Goal: Task Accomplishment & Management: Manage account settings

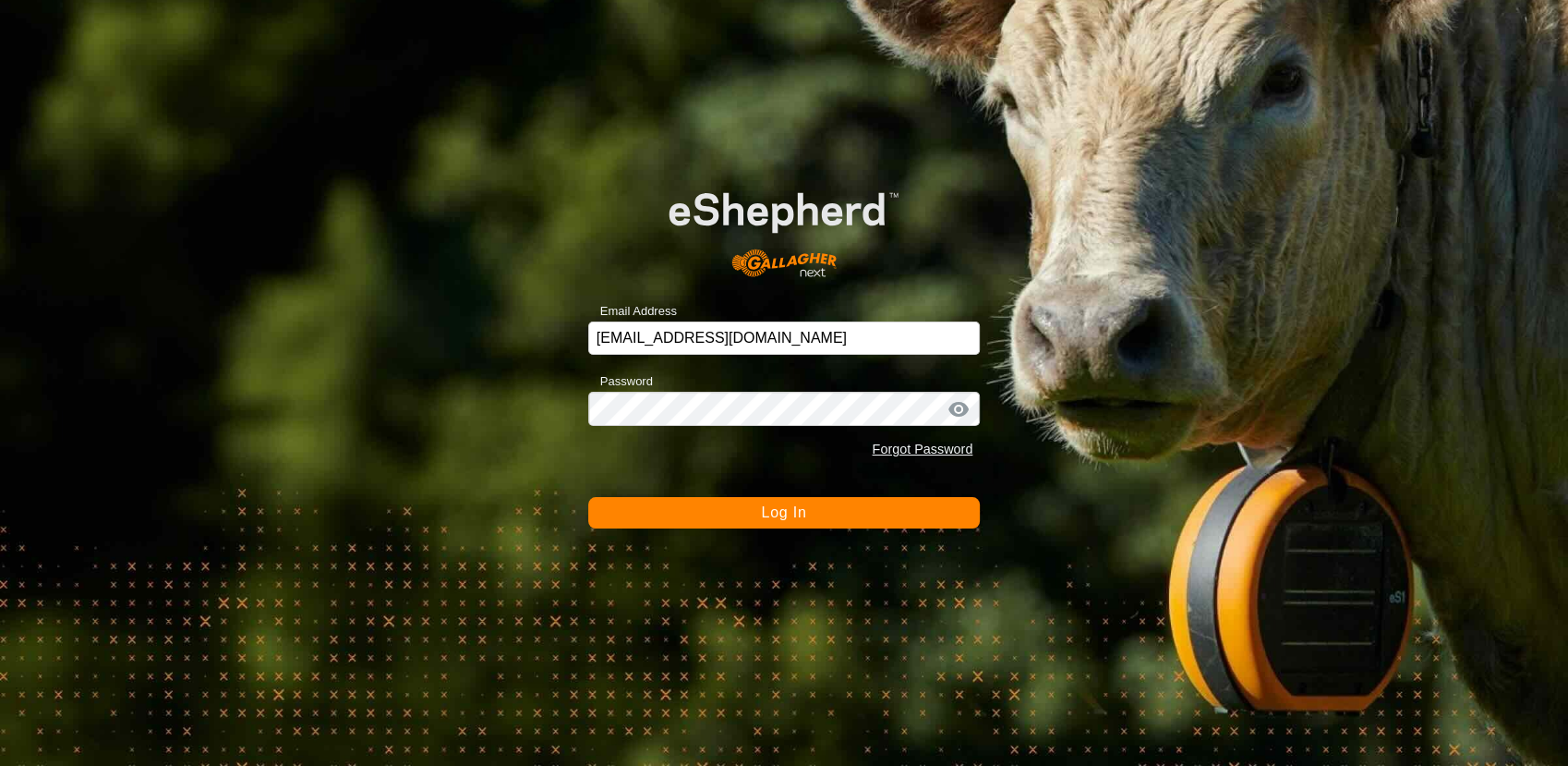
click at [735, 509] on button "Log In" at bounding box center [785, 513] width 392 height 31
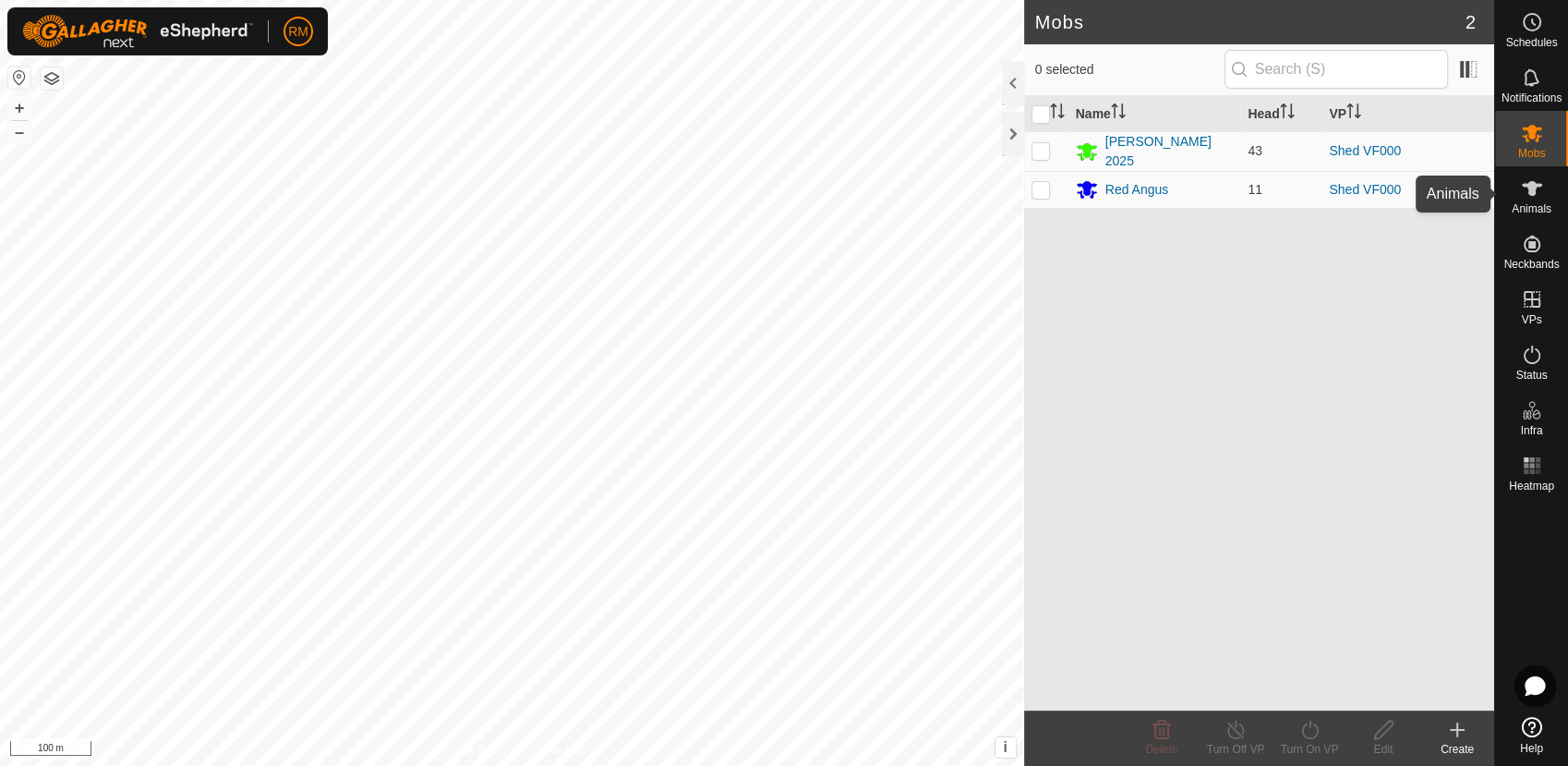
click at [1529, 194] on icon at bounding box center [1531, 188] width 20 height 15
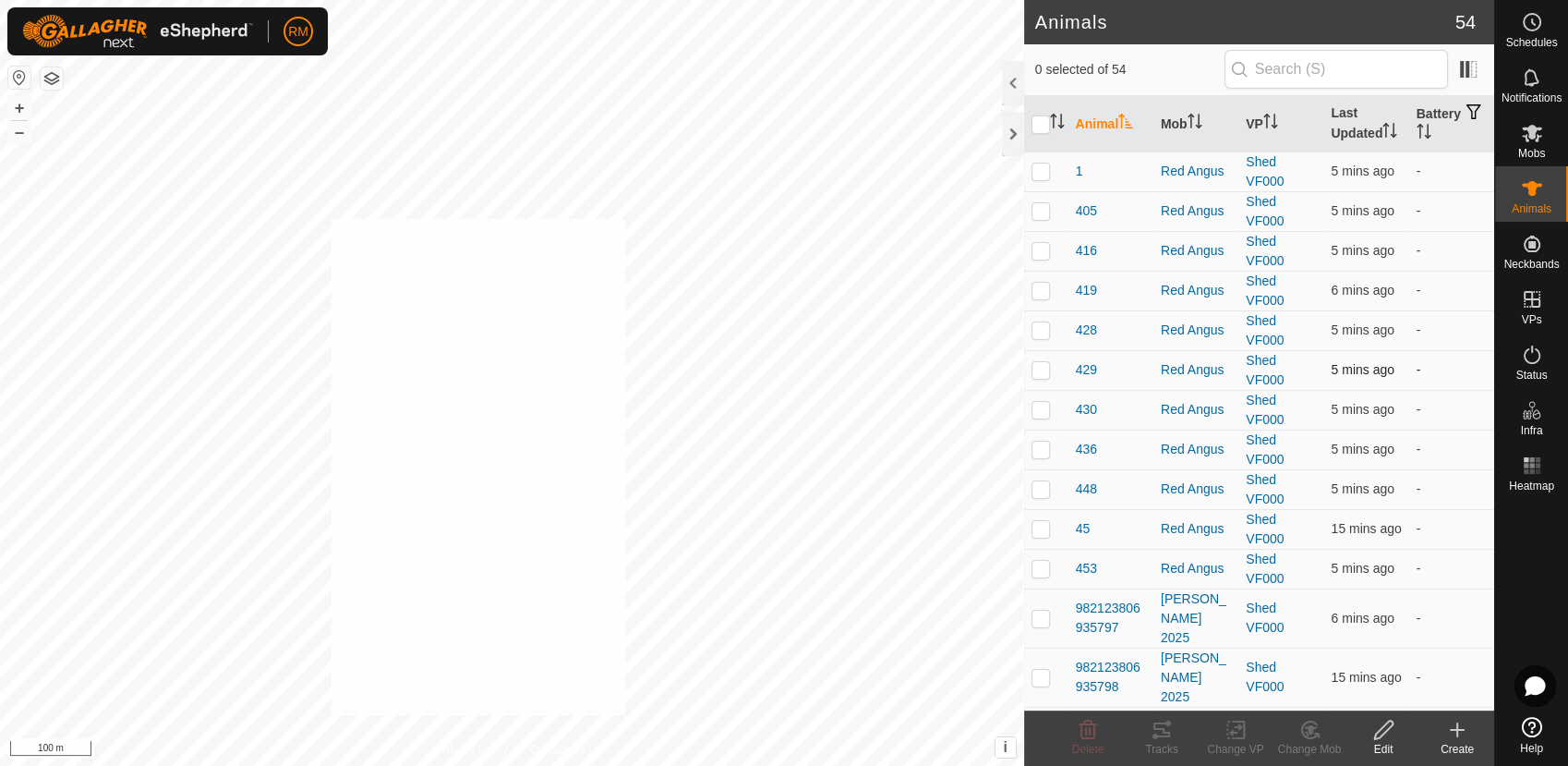
checkbox input "true"
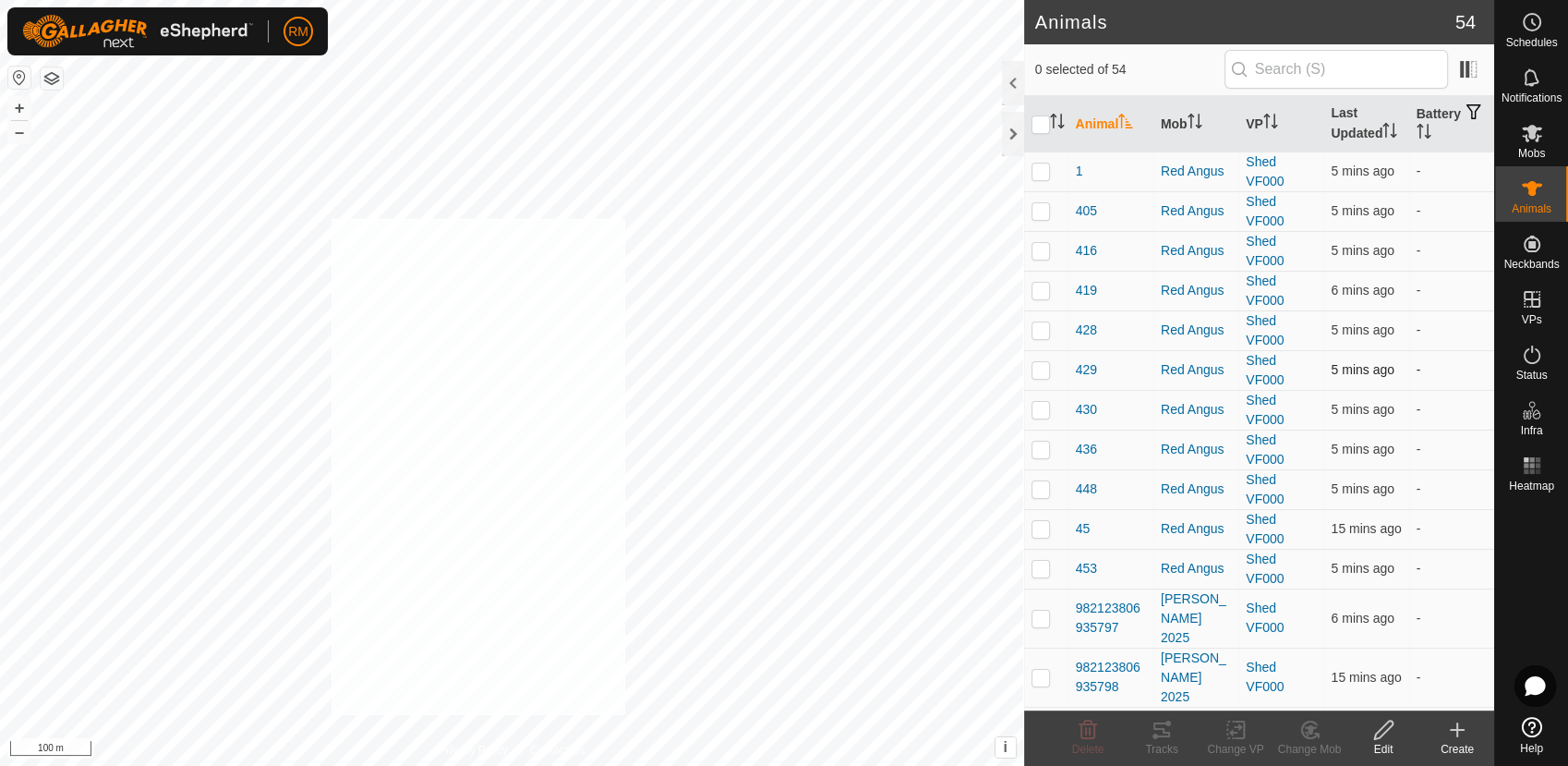
checkbox input "true"
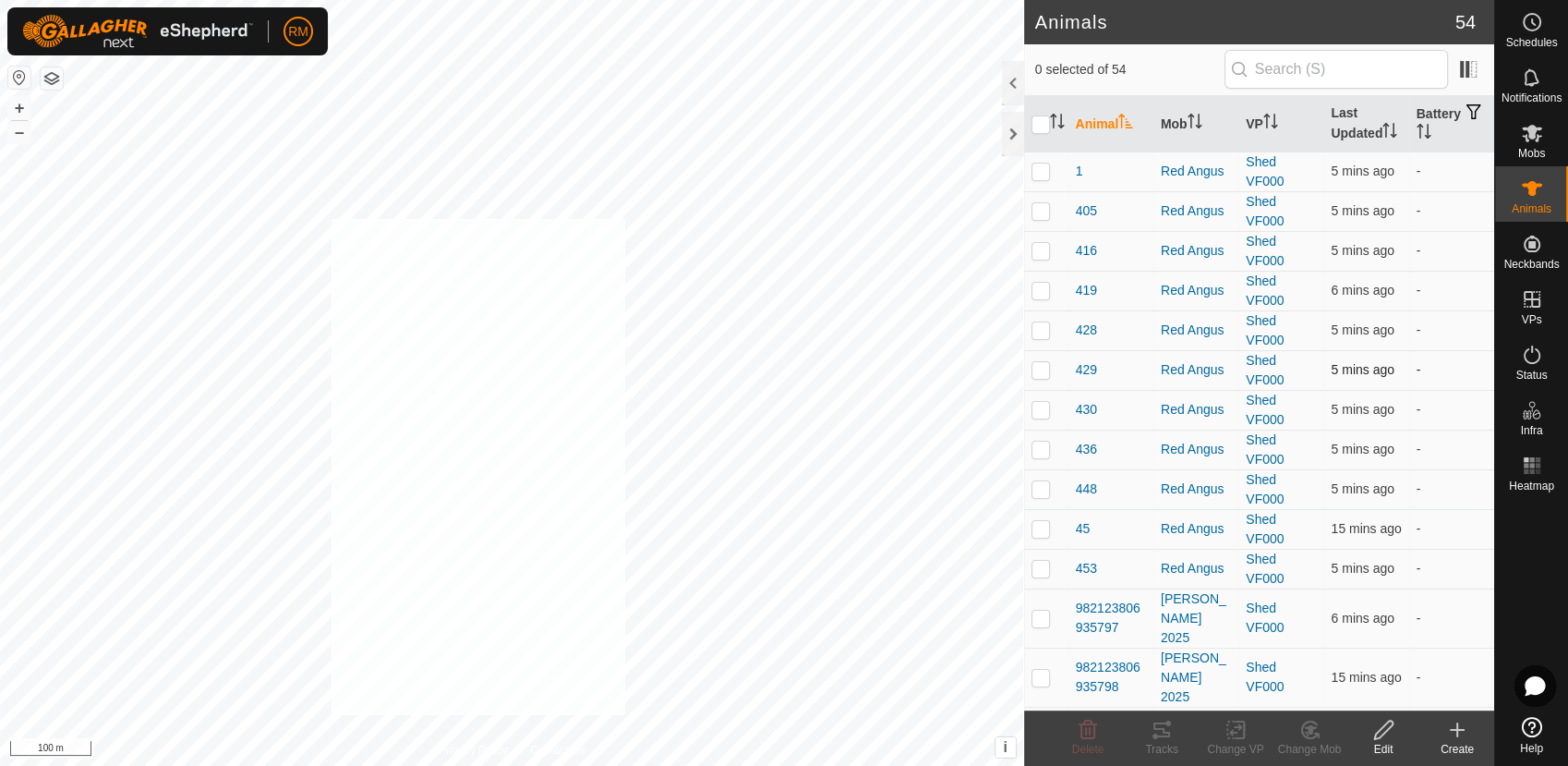
checkbox input "true"
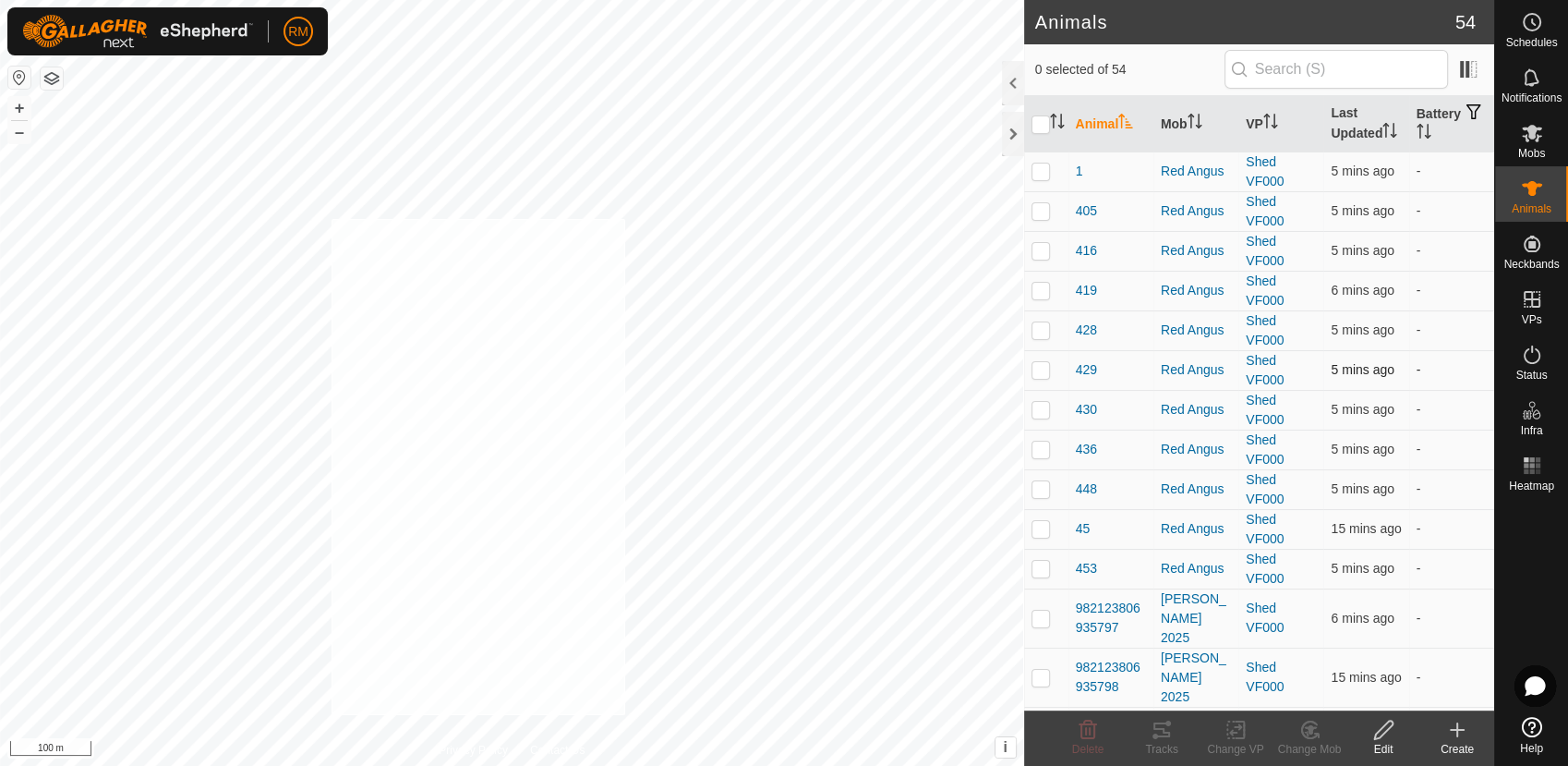
checkbox input "true"
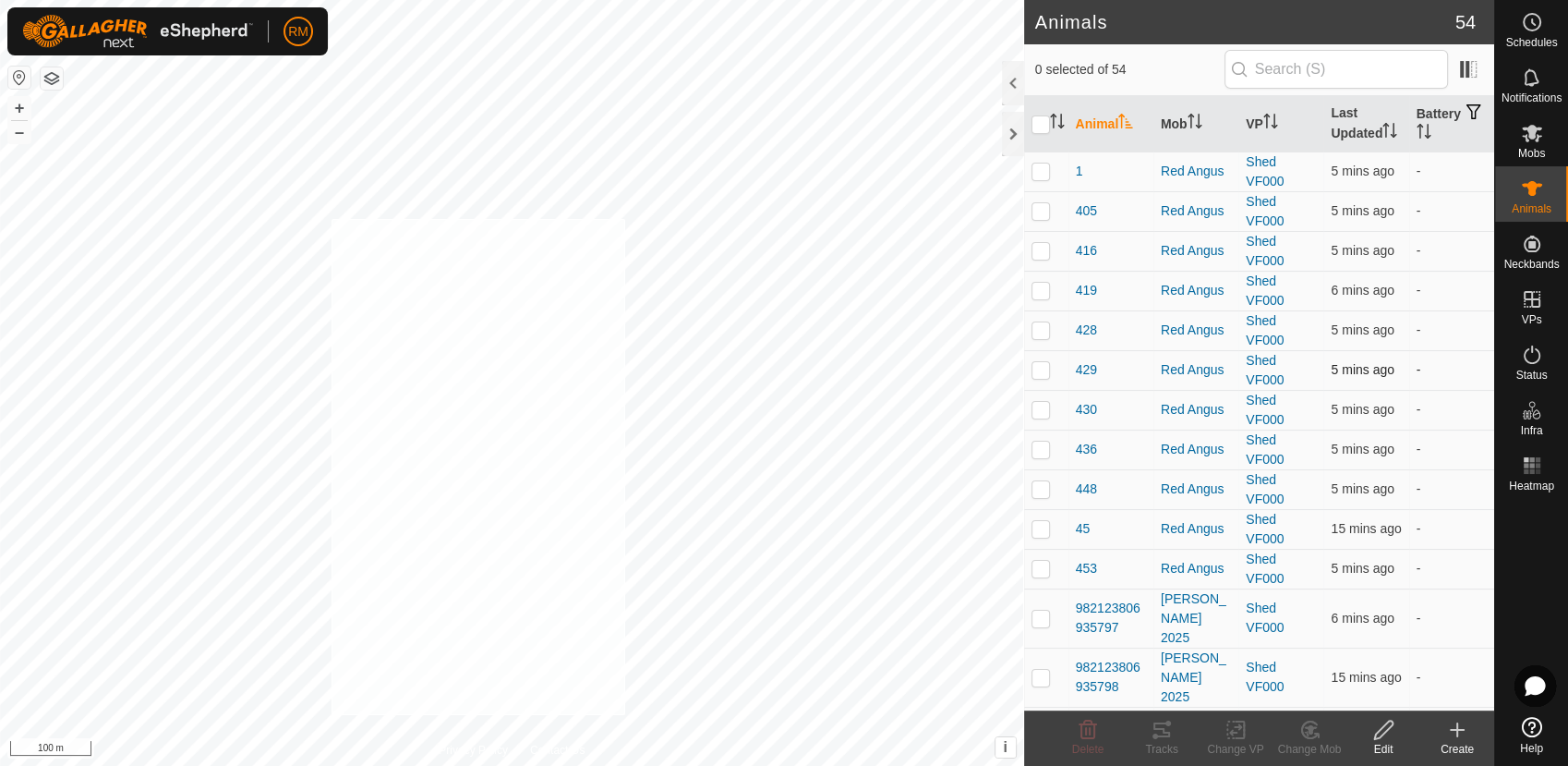
checkbox input "true"
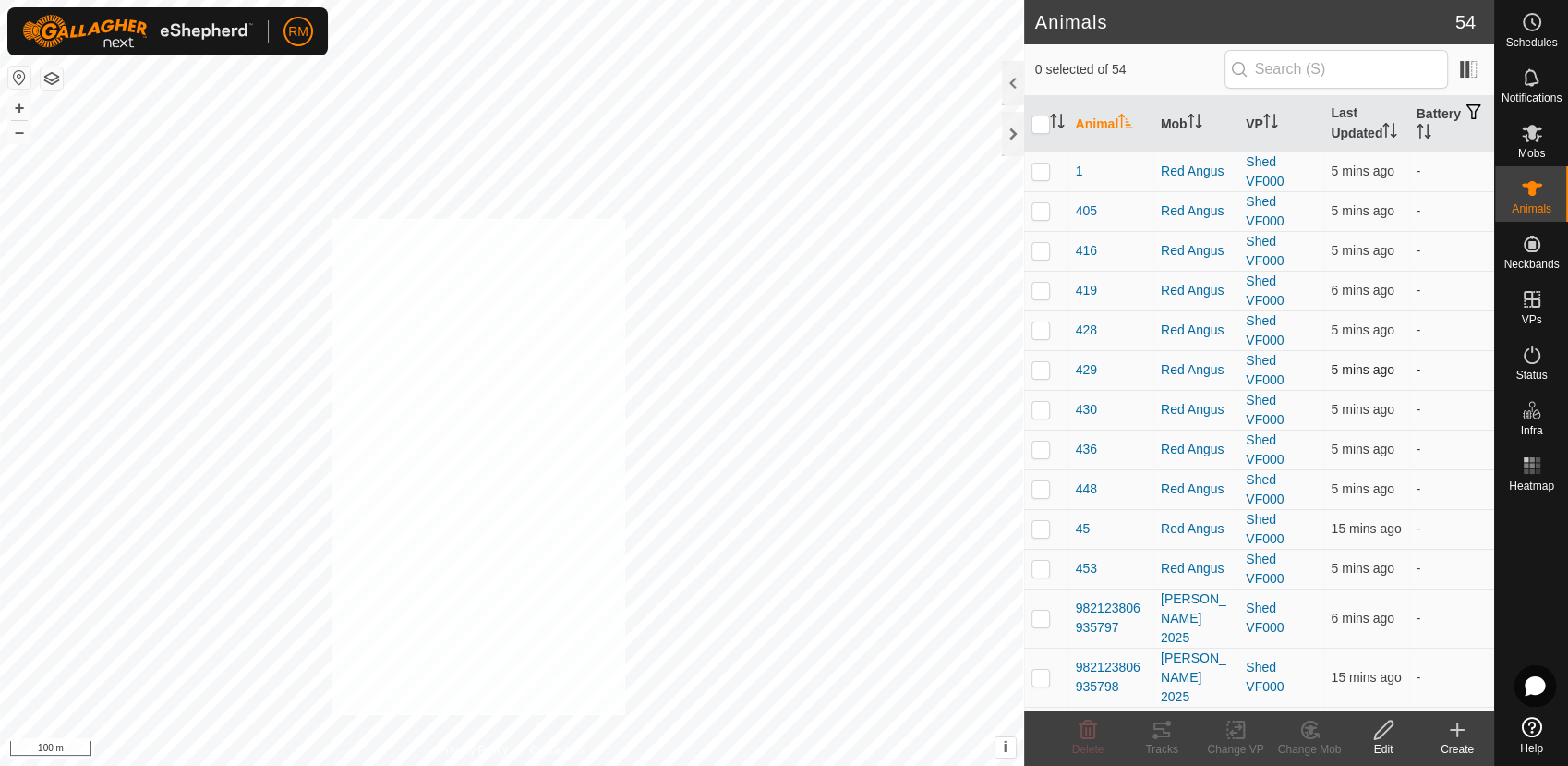
checkbox input "true"
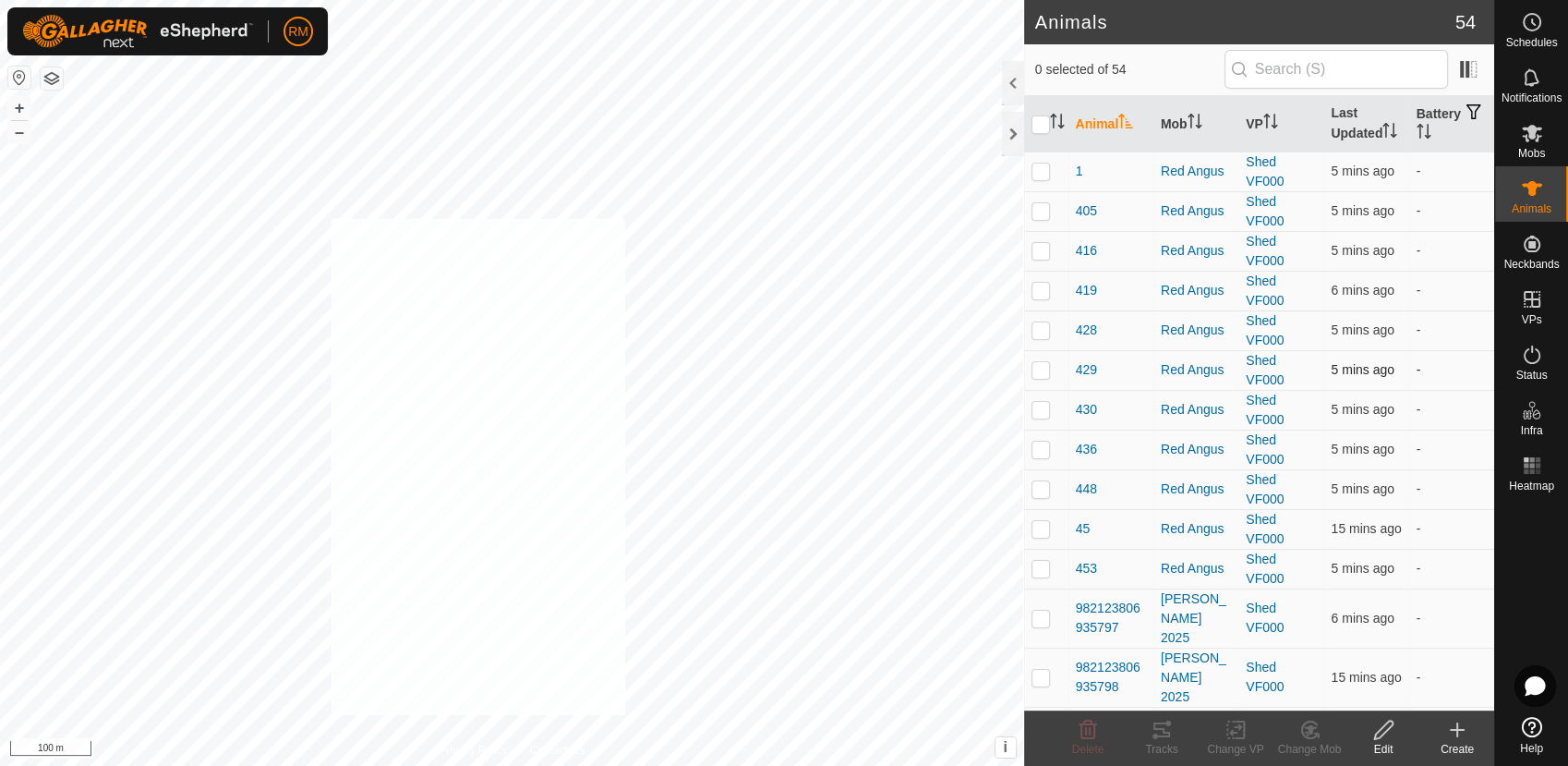
checkbox input "true"
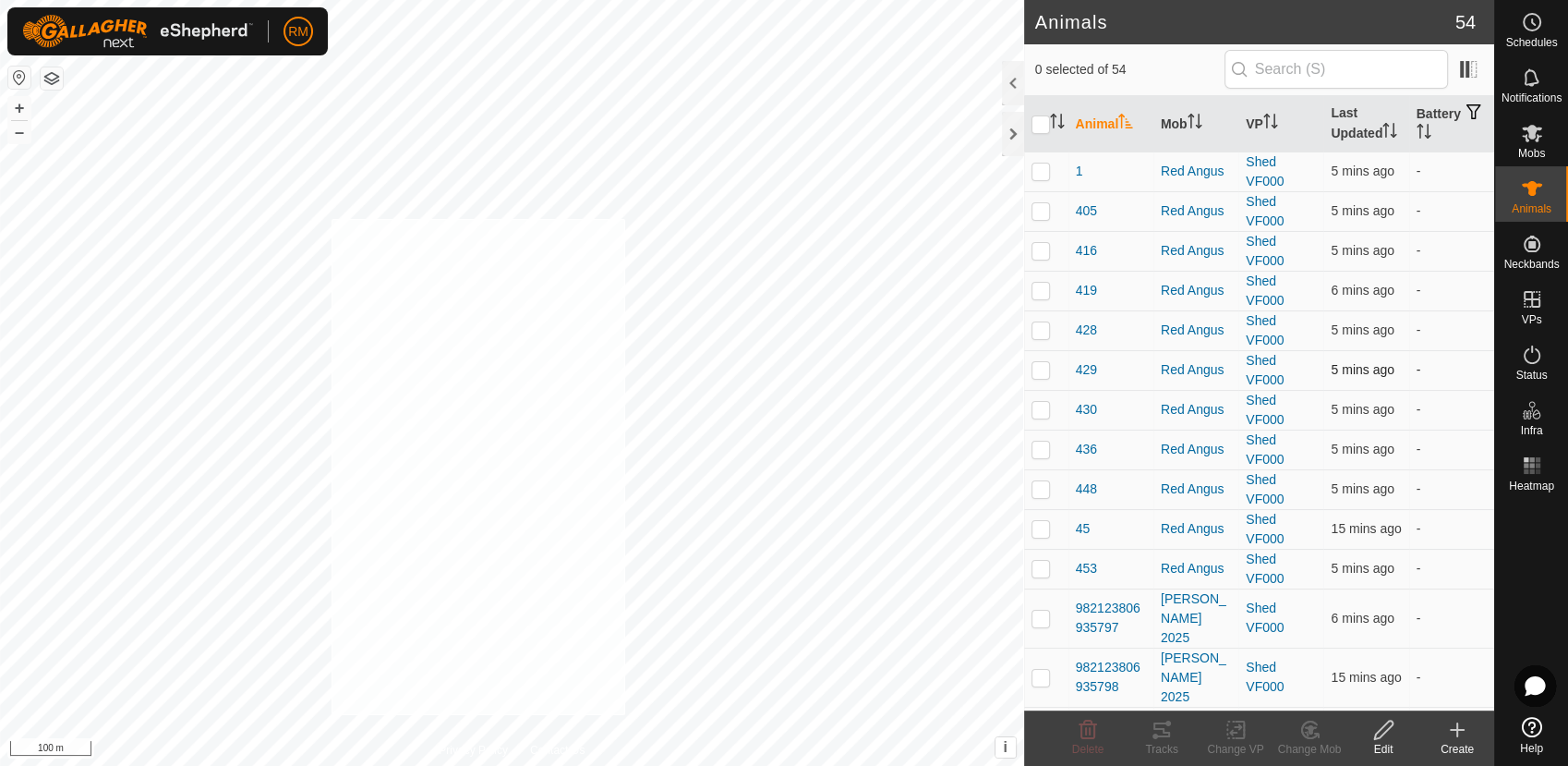
checkbox input "true"
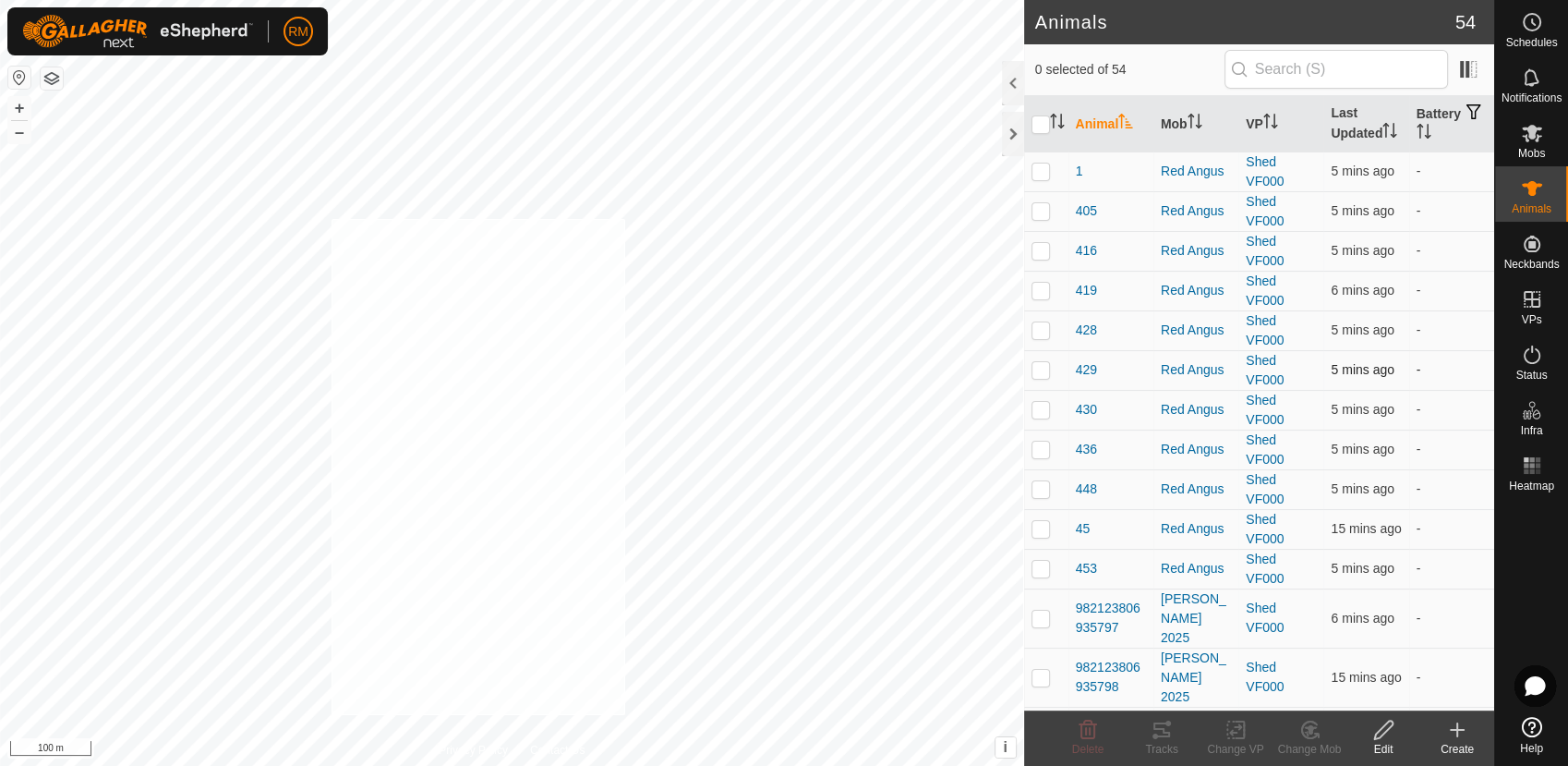
checkbox input "true"
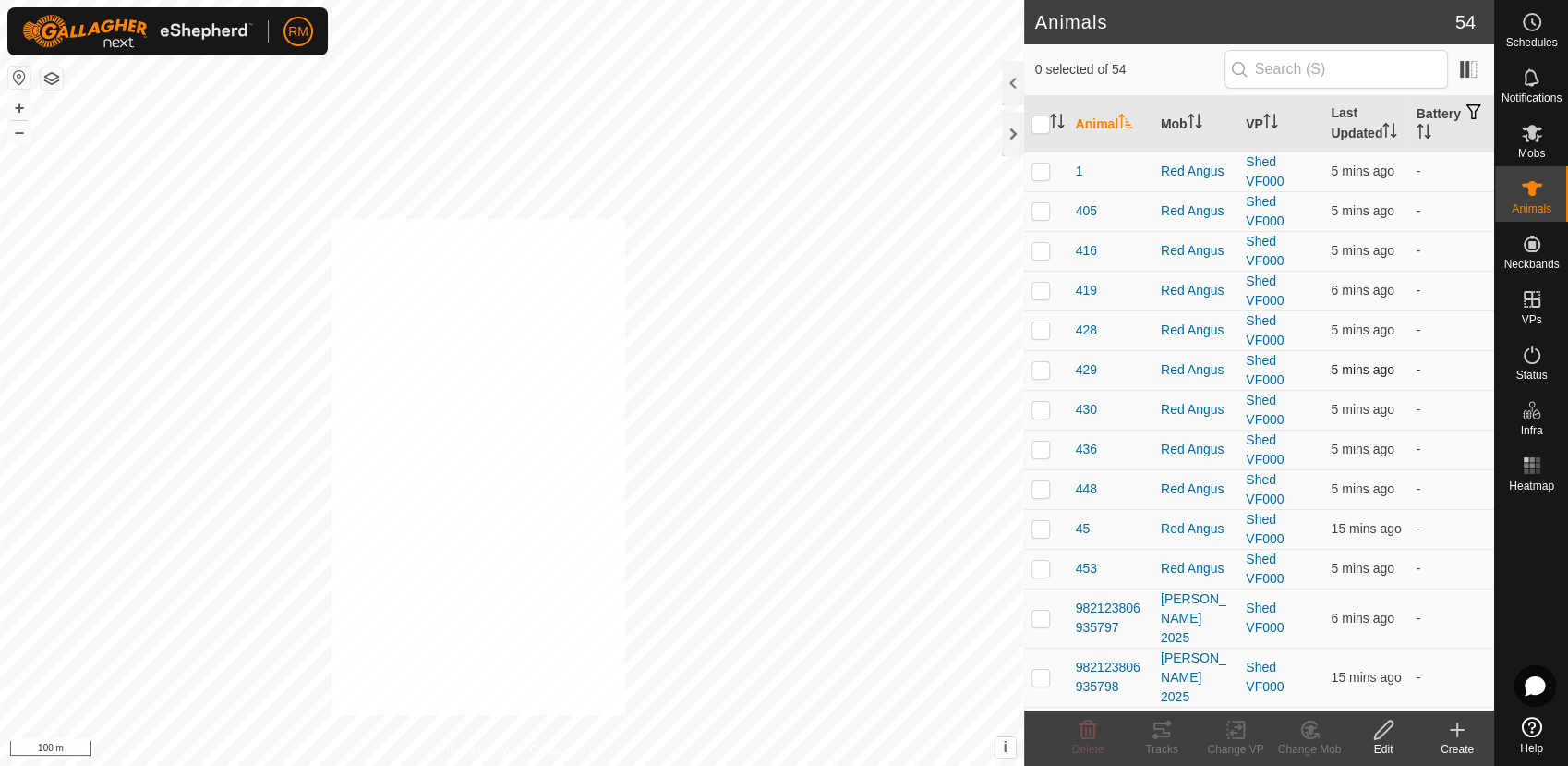
checkbox input "true"
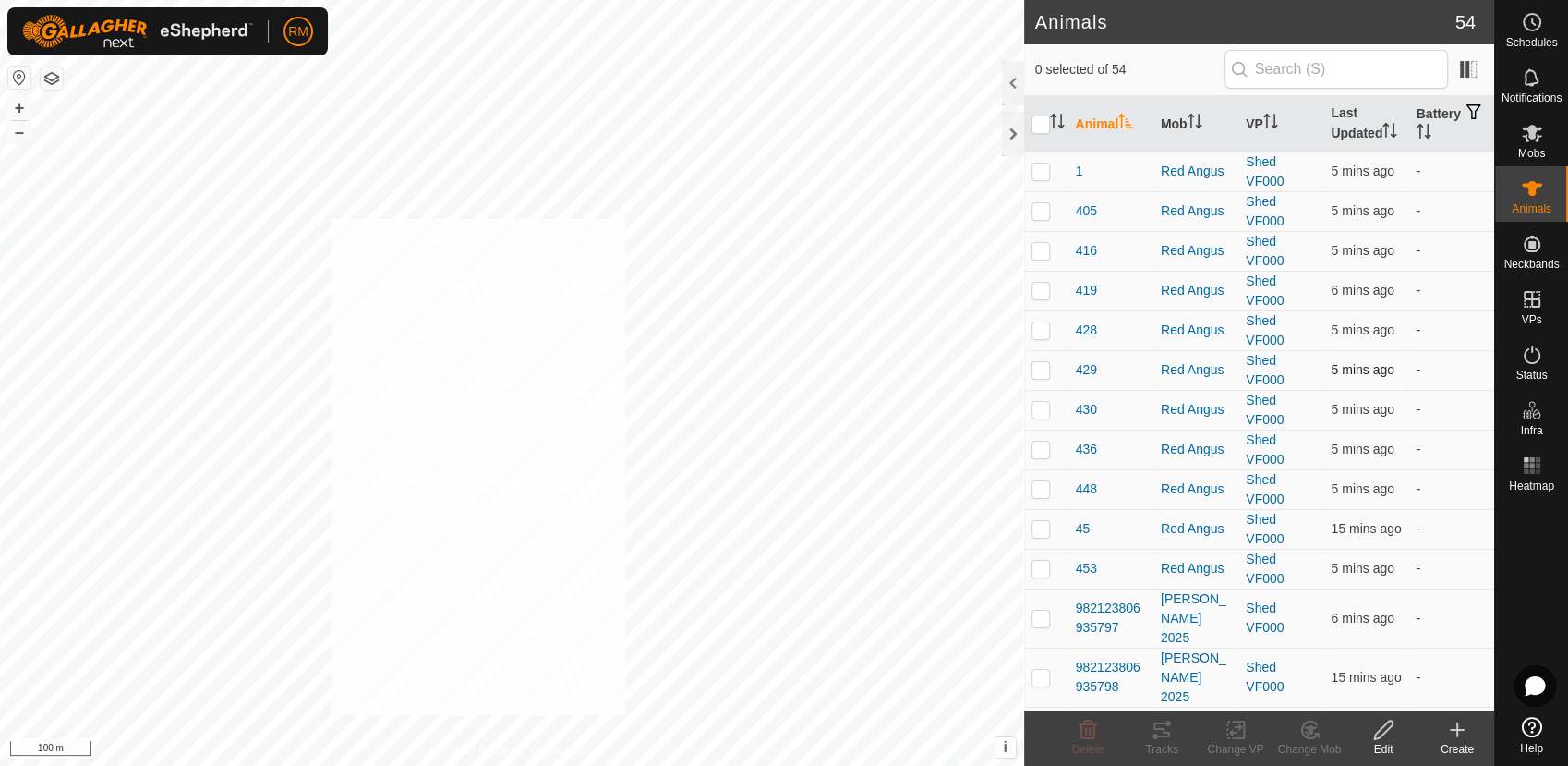
checkbox input "true"
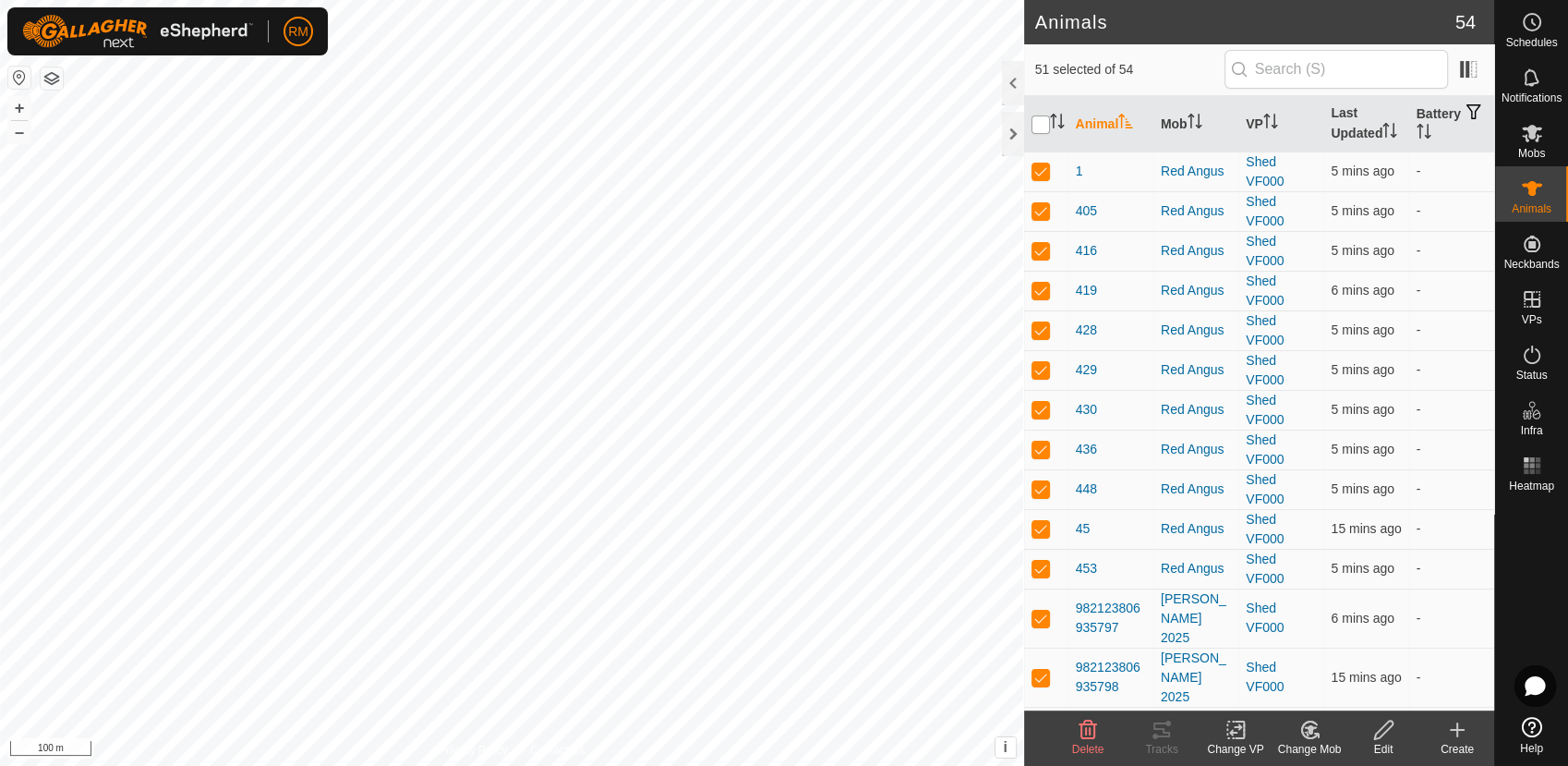
click at [1036, 115] on input "checkbox" at bounding box center [1040, 124] width 18 height 18
checkbox input "true"
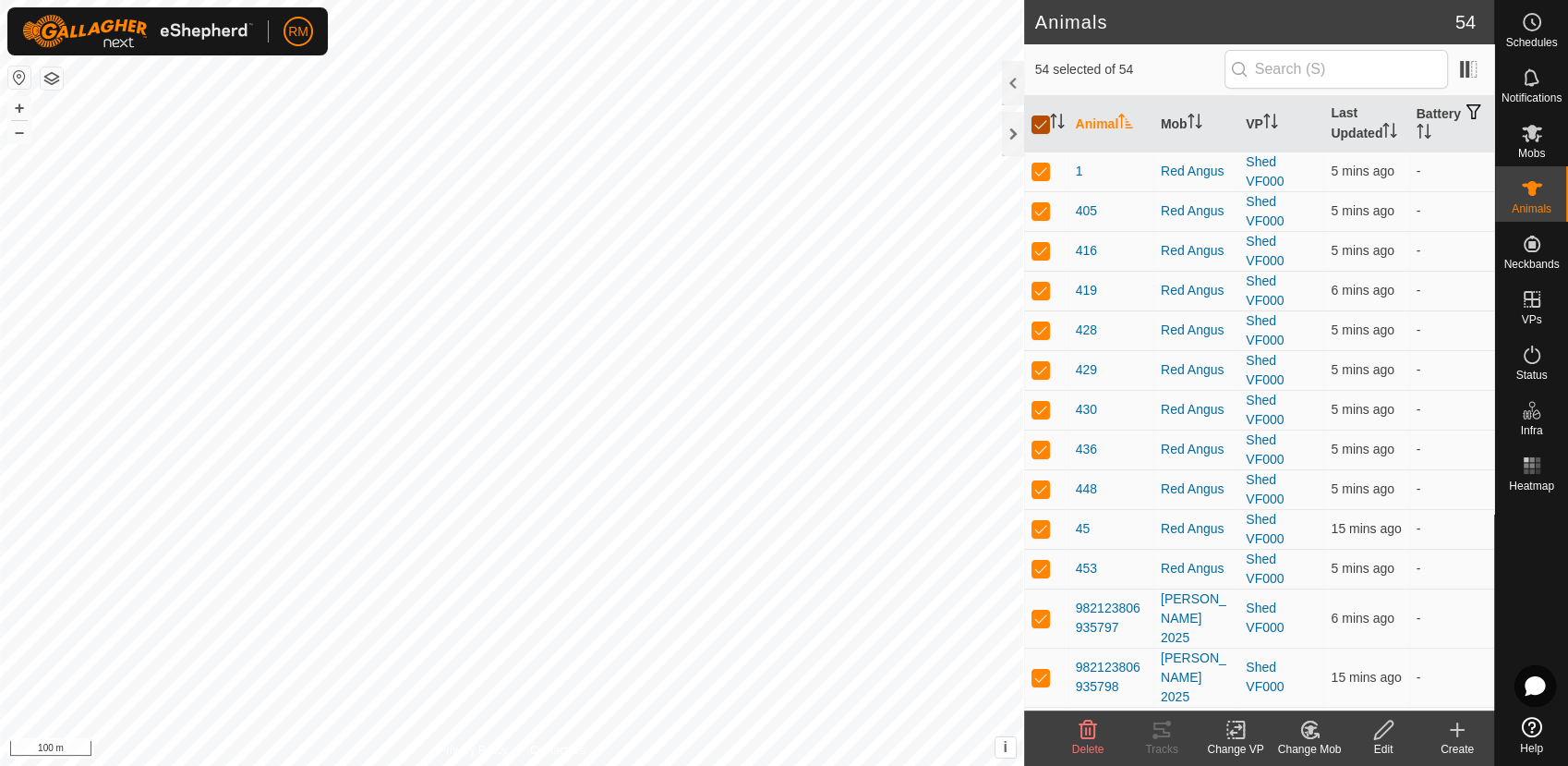
click at [1038, 122] on input "checkbox" at bounding box center [1040, 124] width 18 height 18
checkbox input "false"
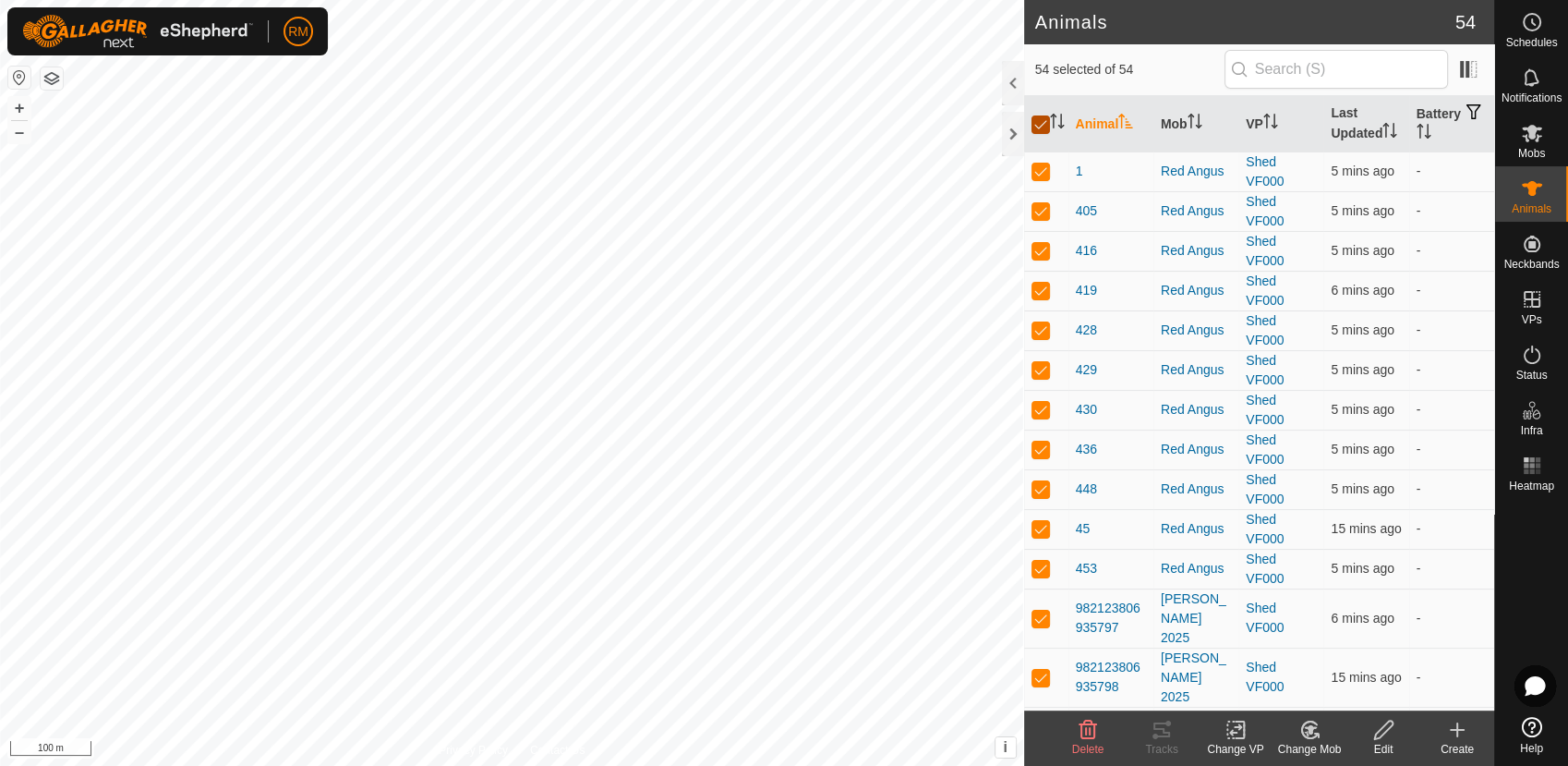
checkbox input "false"
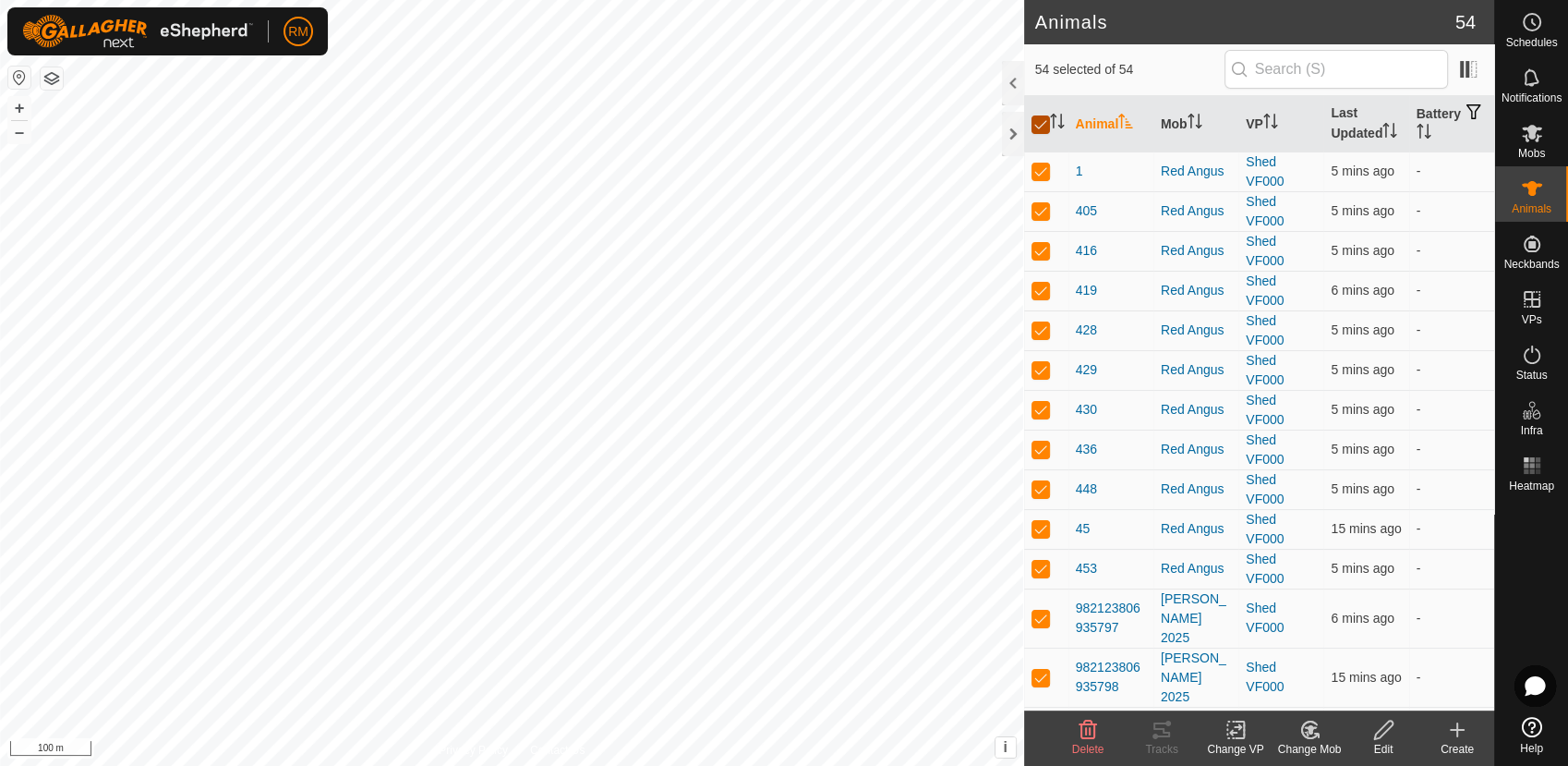
checkbox input "false"
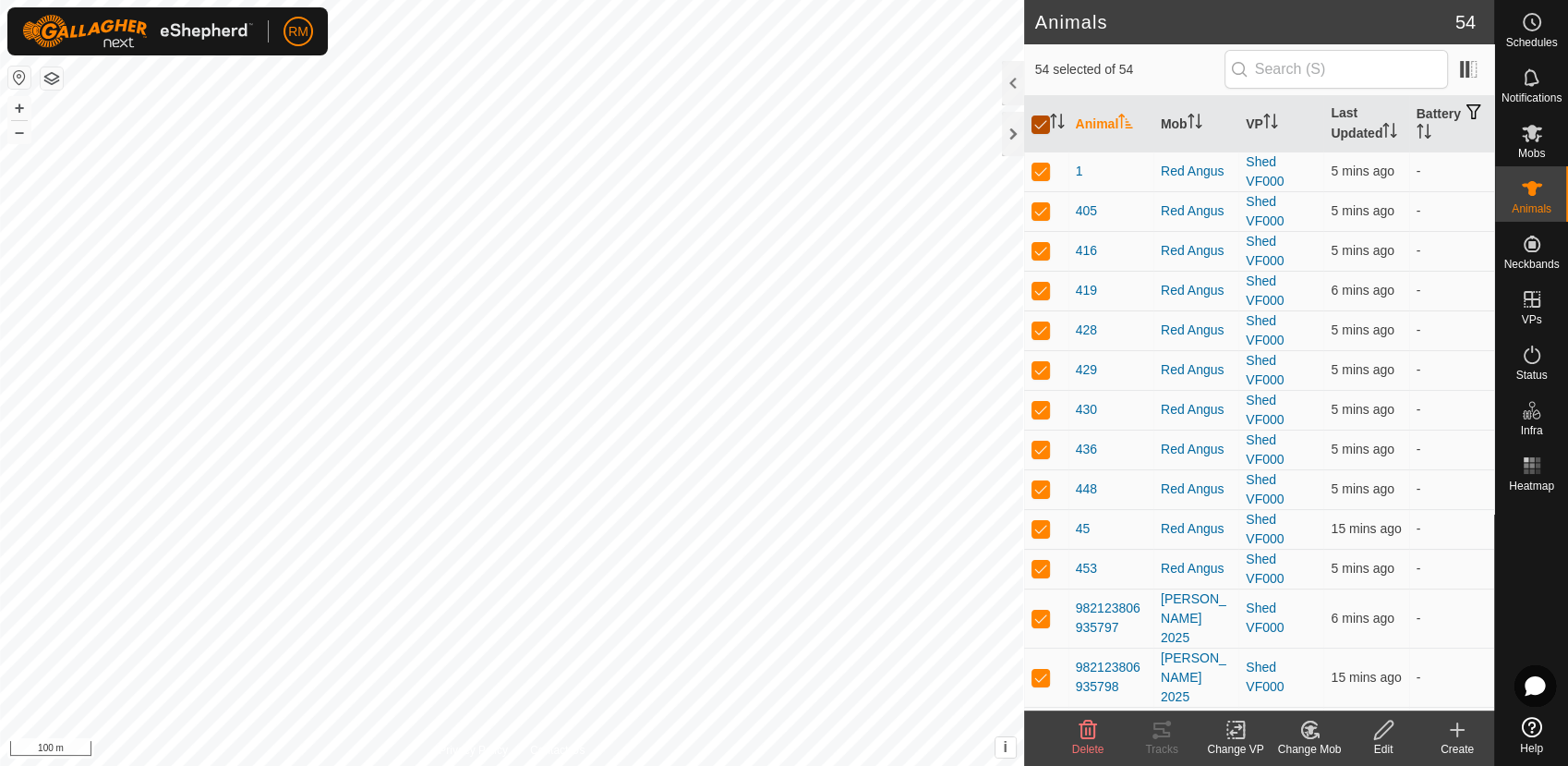
checkbox input "false"
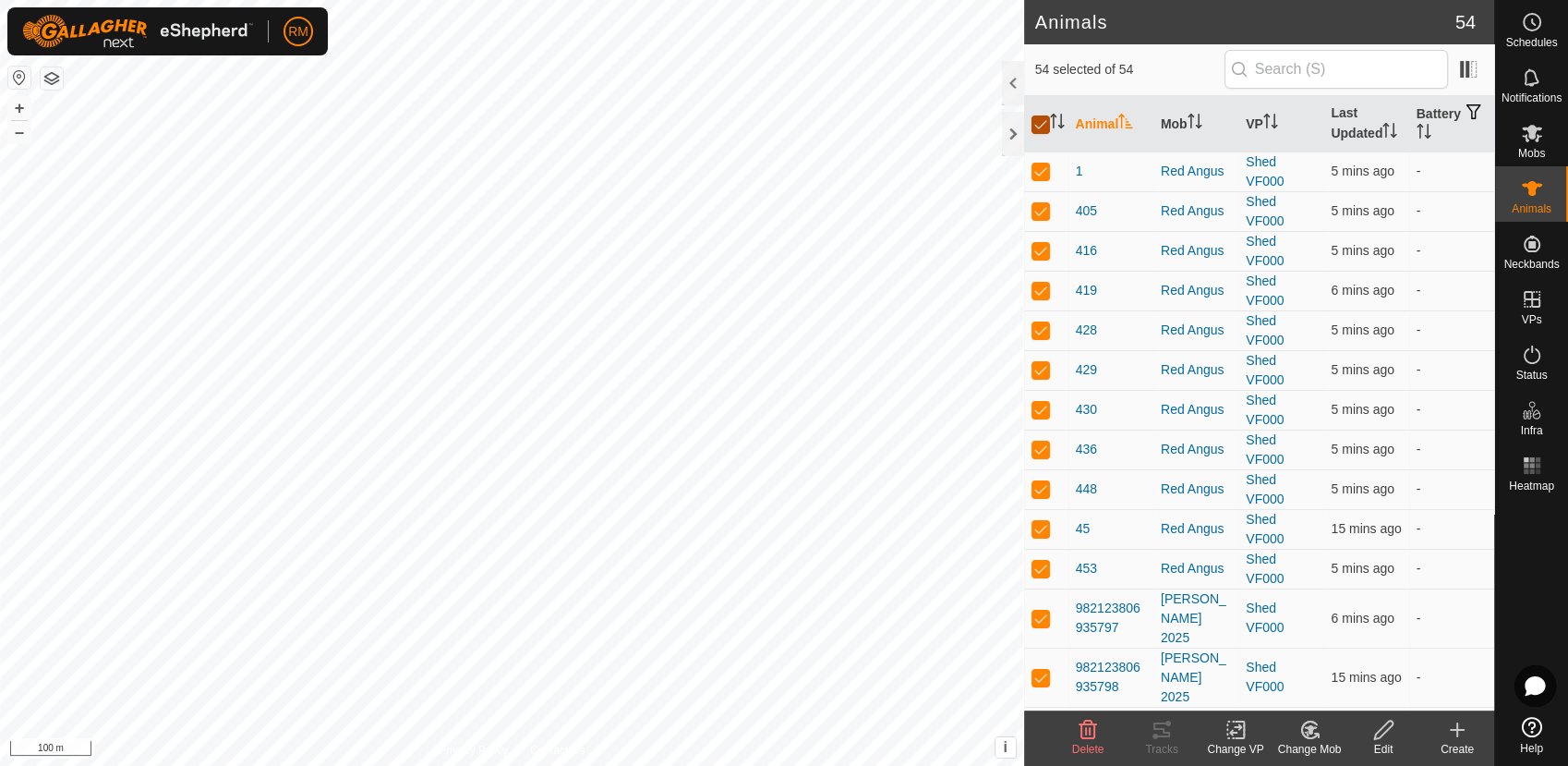
checkbox input "false"
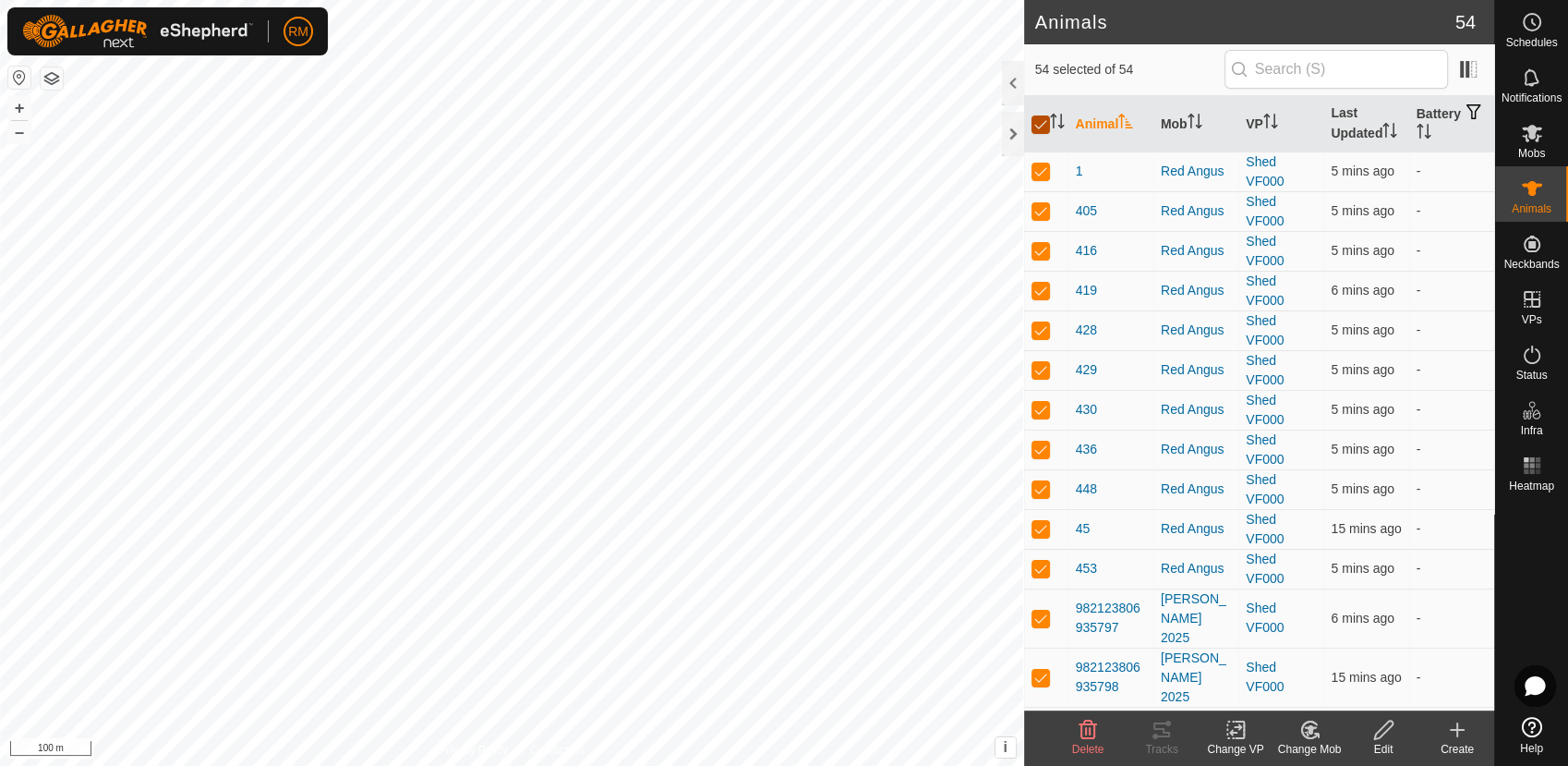
checkbox input "false"
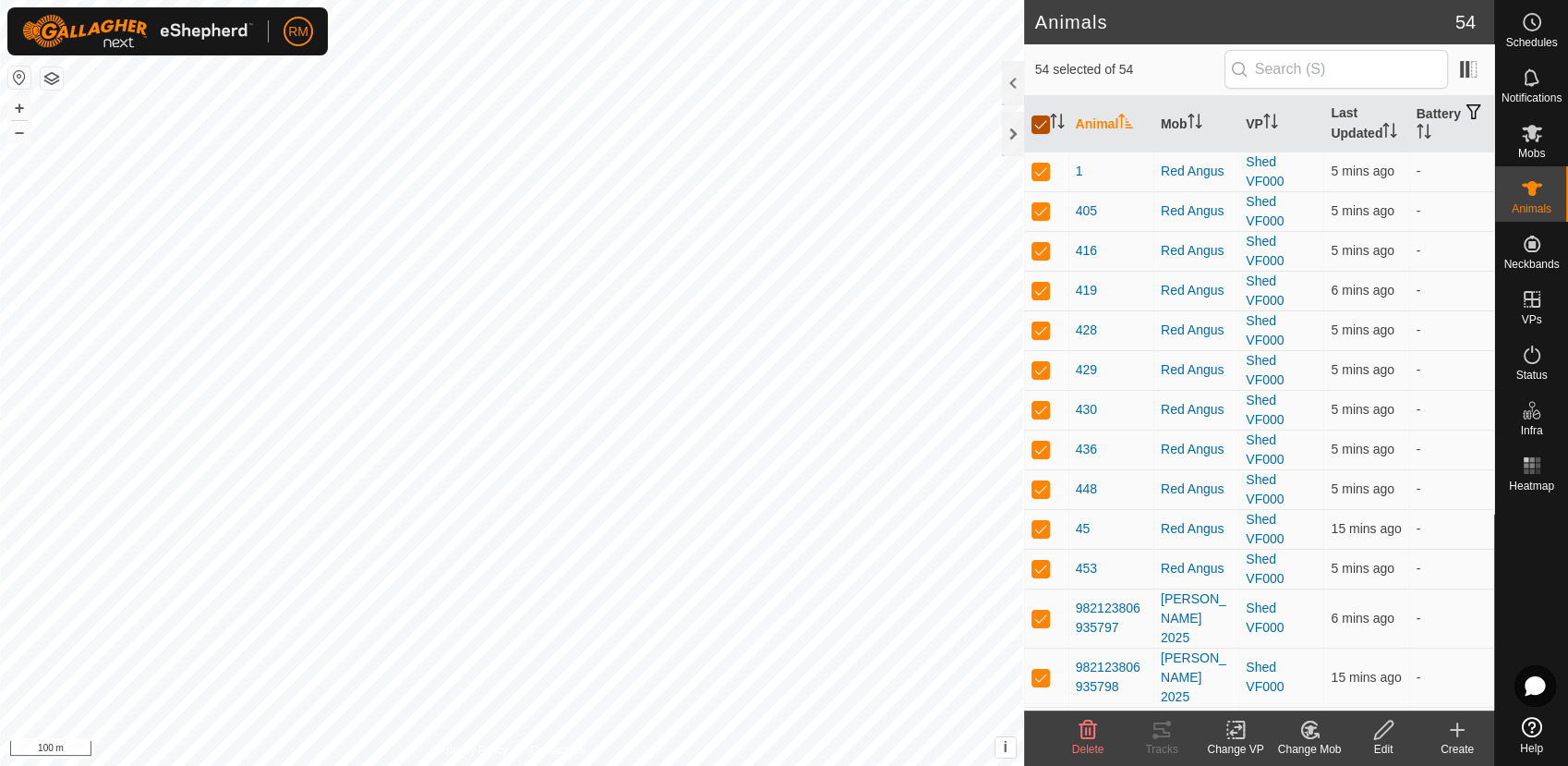
checkbox input "false"
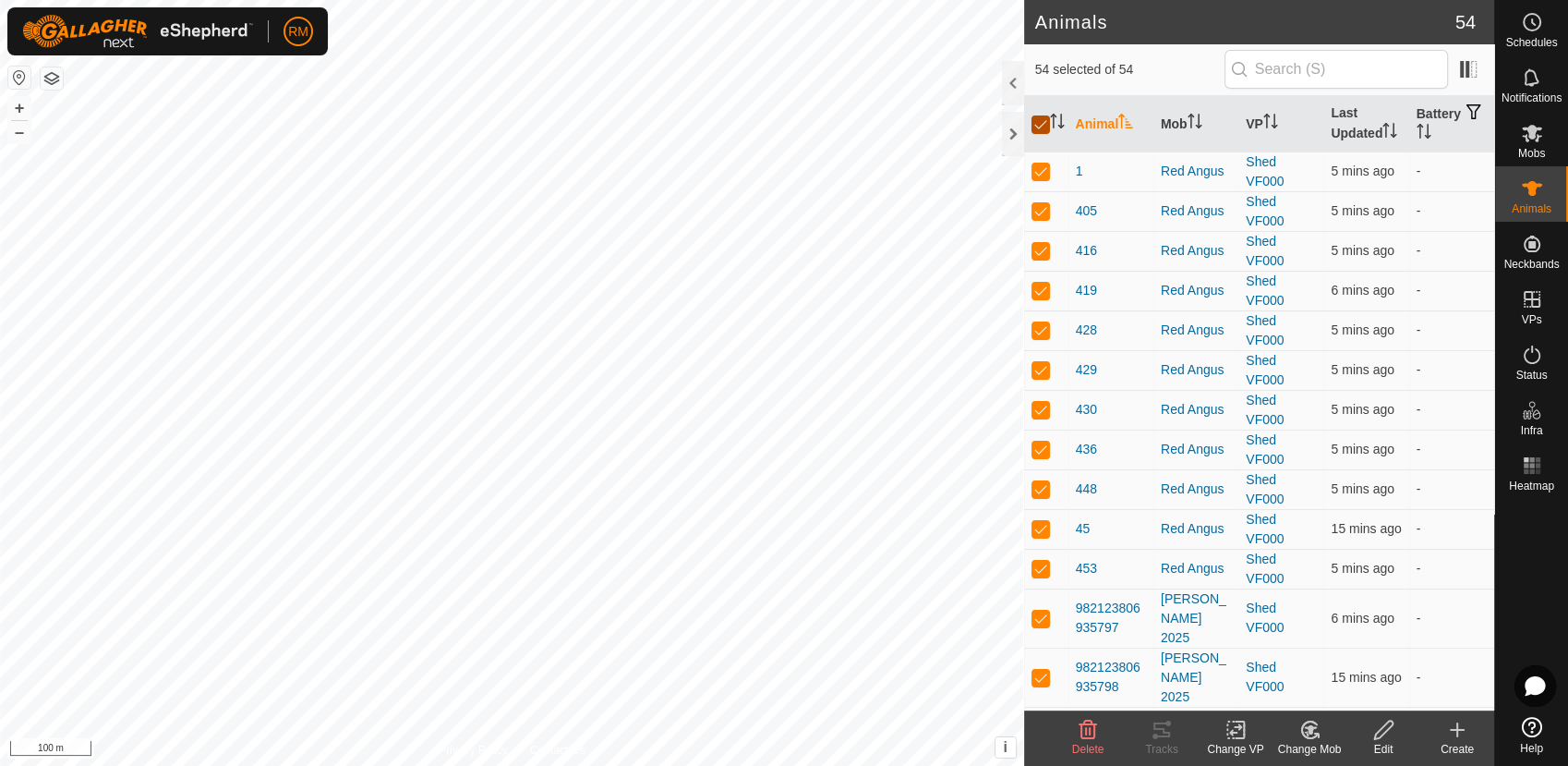
checkbox input "false"
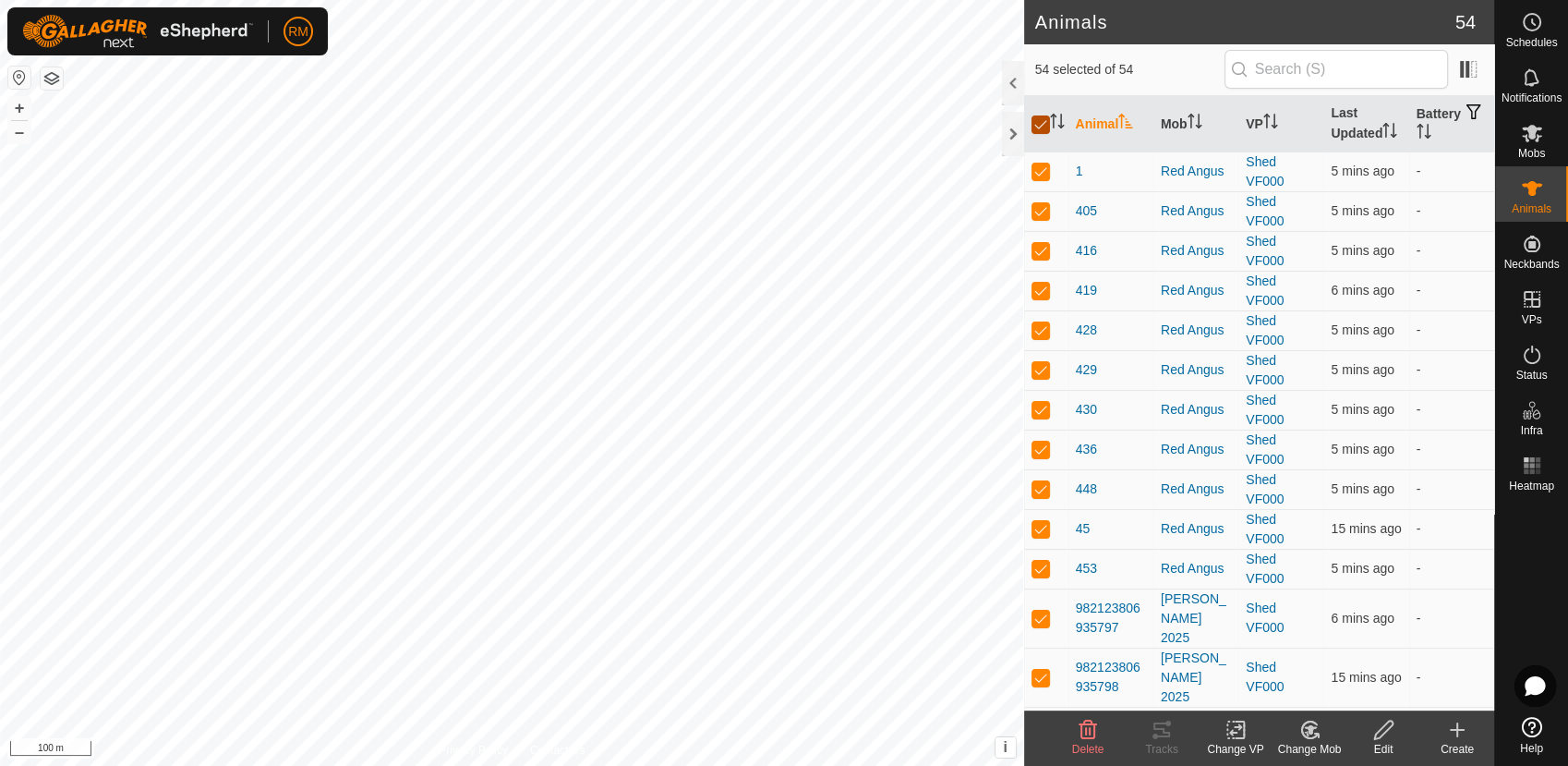
checkbox input "false"
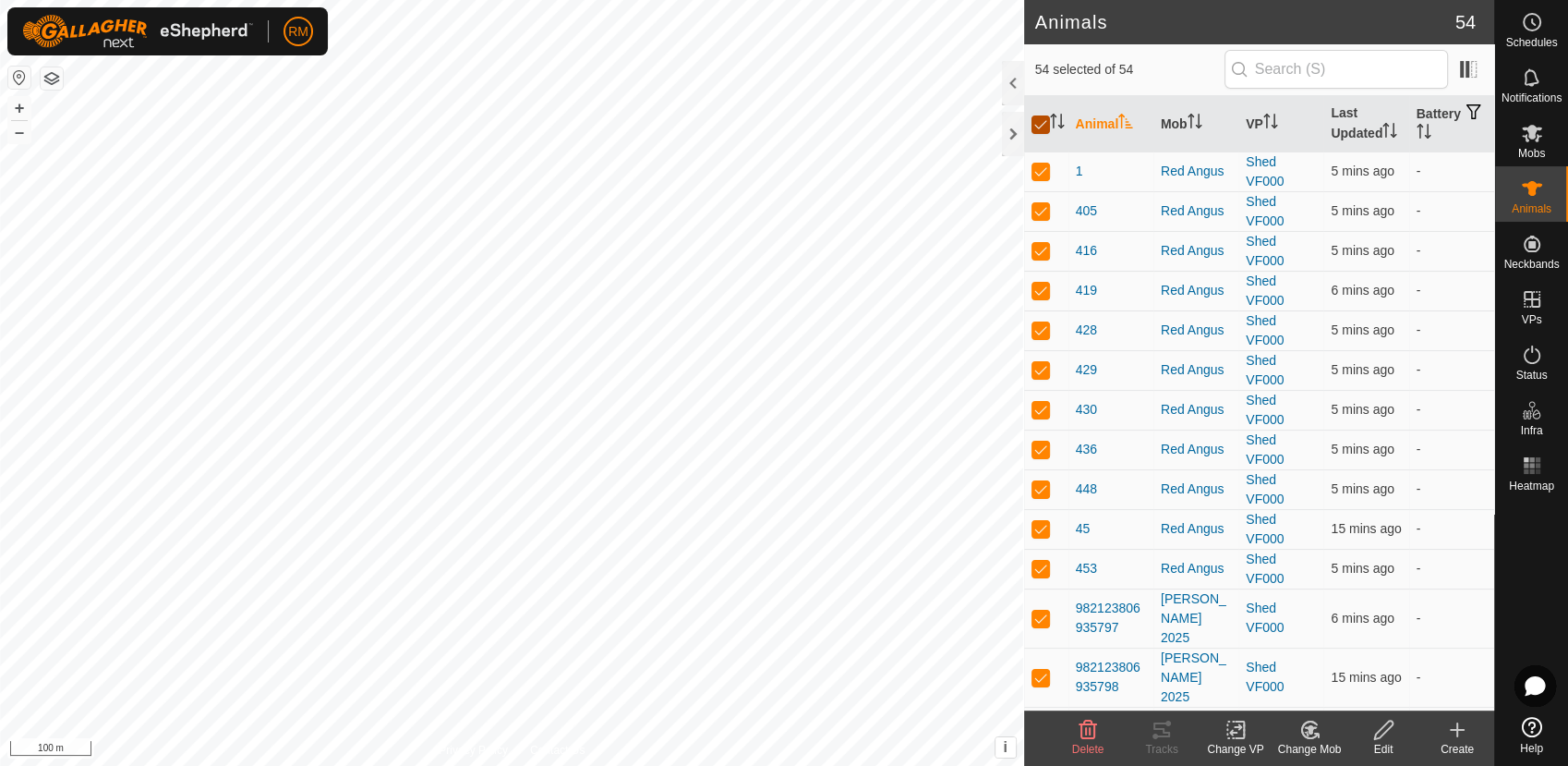
checkbox input "false"
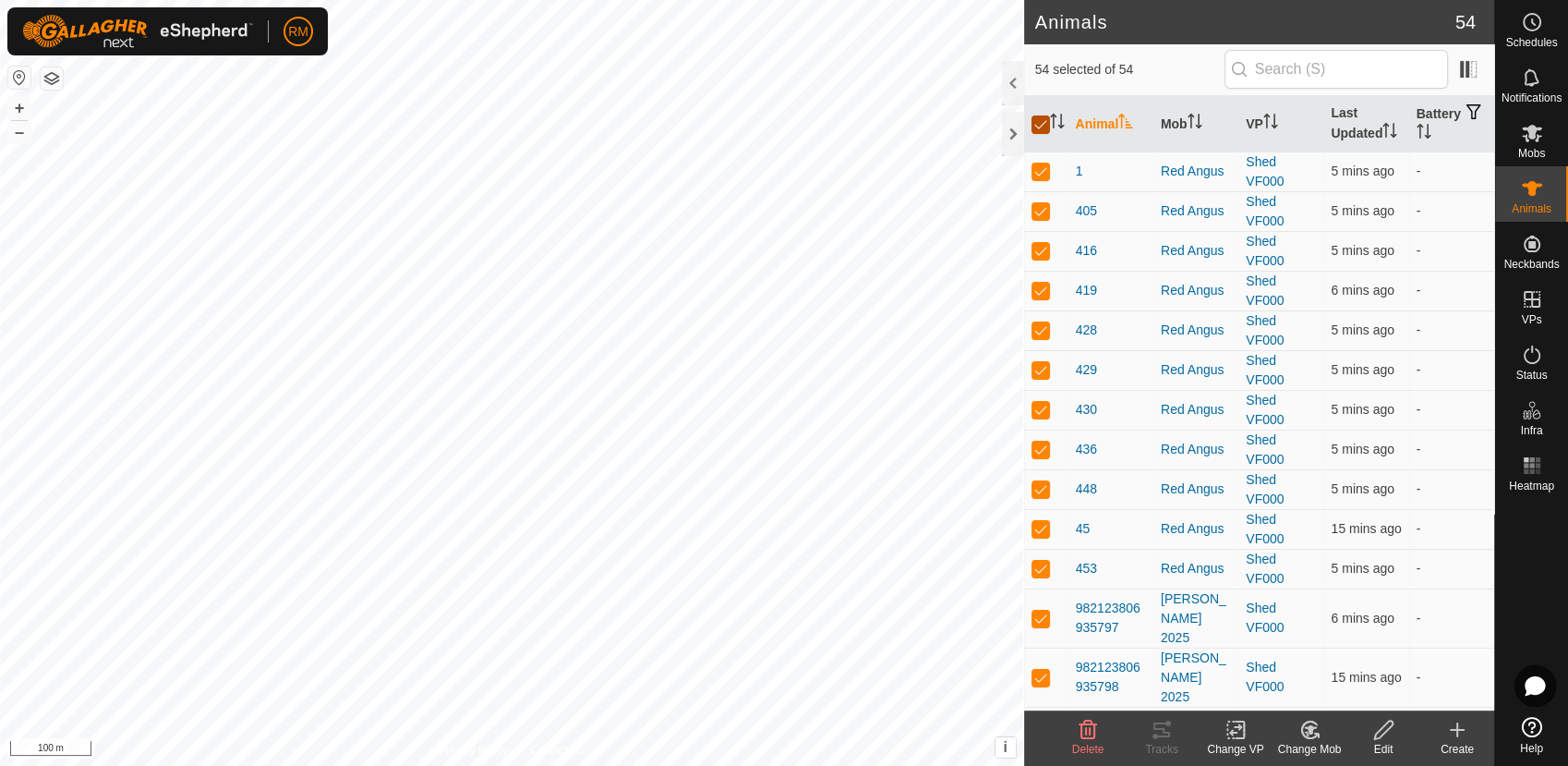
checkbox input "false"
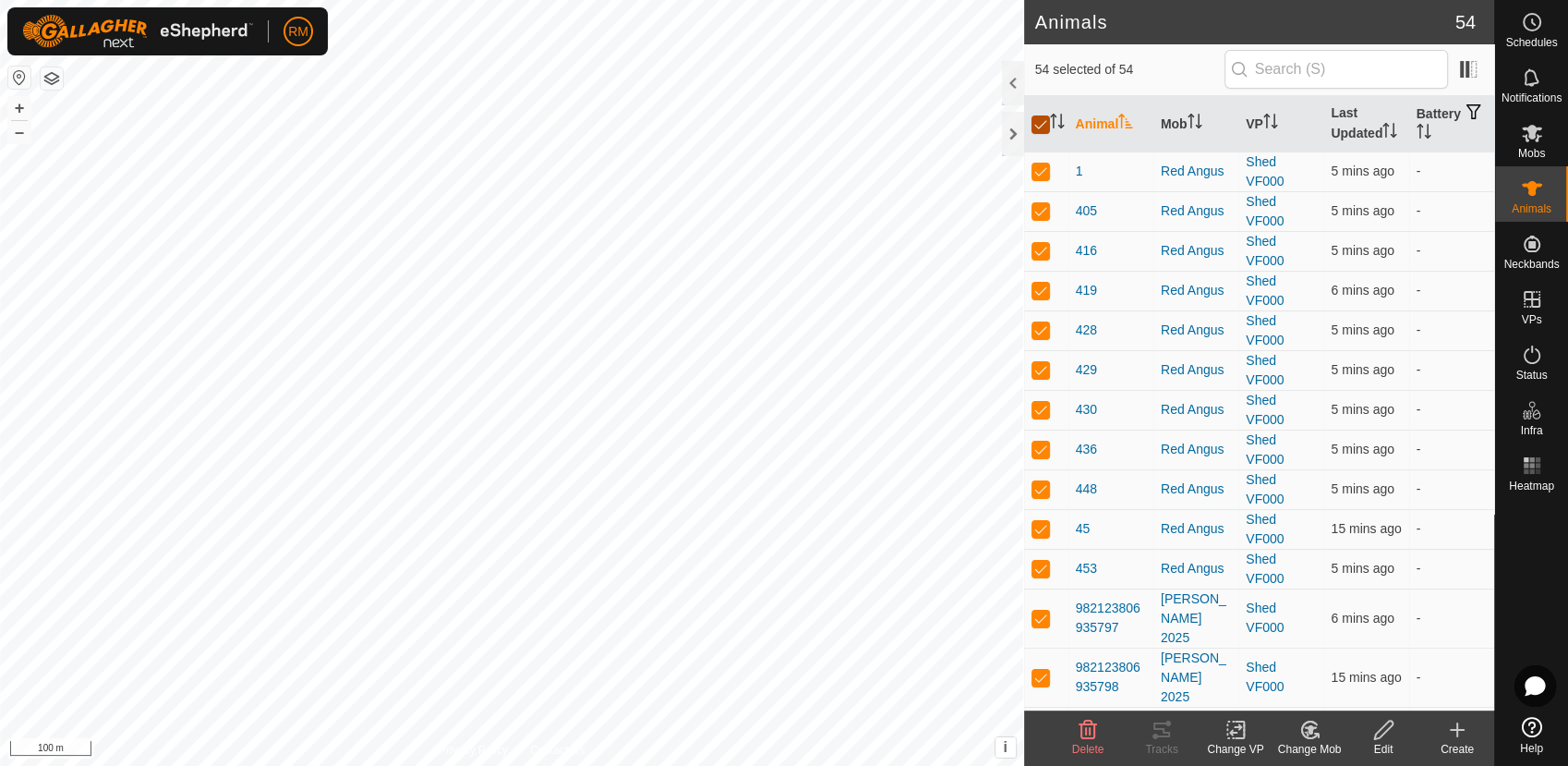
checkbox input "false"
